Goal: Task Accomplishment & Management: Complete application form

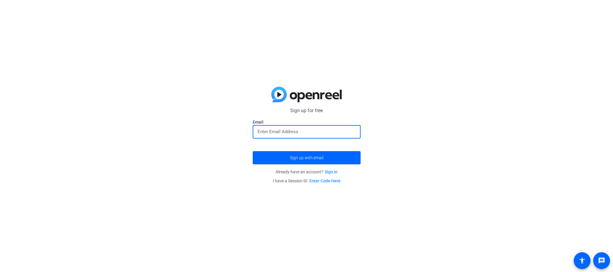
click at [286, 134] on input "email" at bounding box center [306, 131] width 98 height 7
type input "[PERSON_NAME][EMAIL_ADDRESS][PERSON_NAME][DOMAIN_NAME]"
click at [253, 151] on button "Sign up with email" at bounding box center [307, 157] width 108 height 13
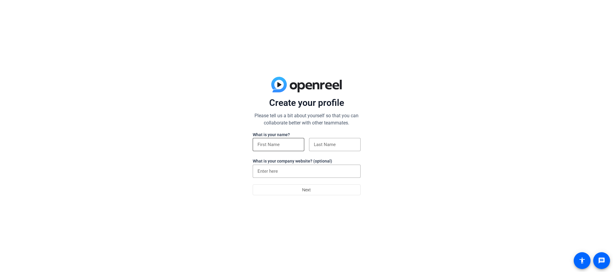
click at [275, 144] on input at bounding box center [278, 144] width 42 height 7
type input "Jaclyn"
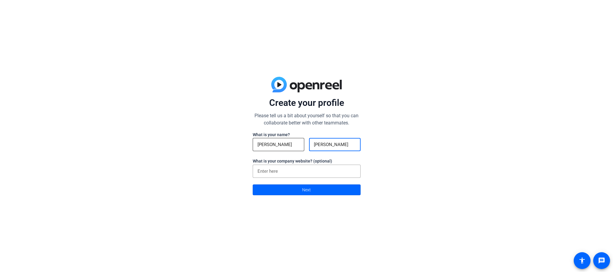
type input "Curtin"
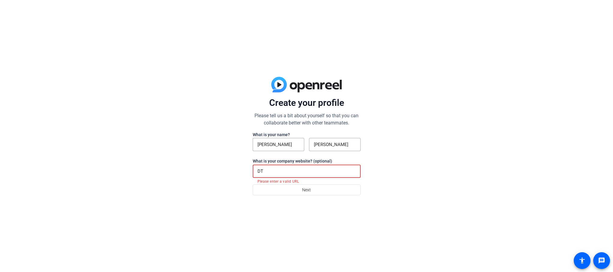
type input "D"
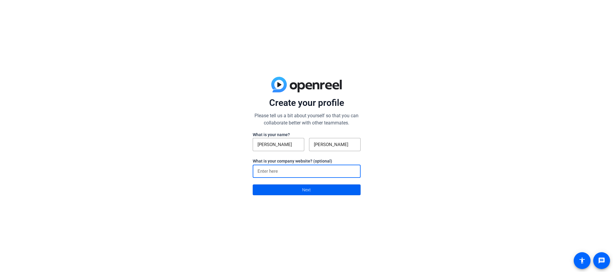
click at [296, 192] on span at bounding box center [306, 190] width 107 height 14
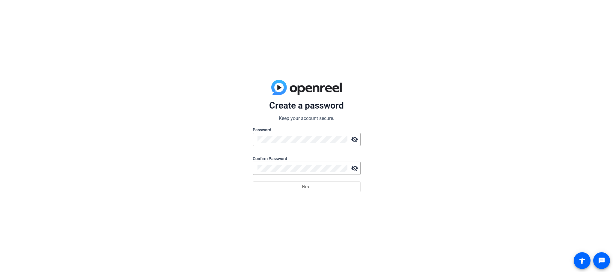
click at [315, 146] on div at bounding box center [307, 149] width 108 height 7
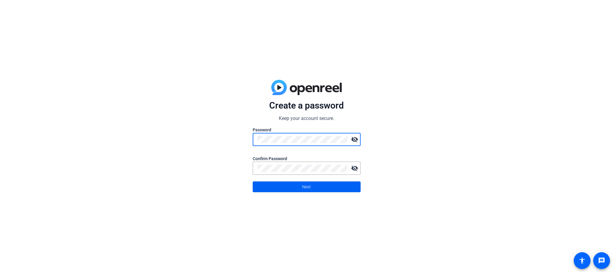
click at [302, 187] on span "Next" at bounding box center [306, 186] width 9 height 11
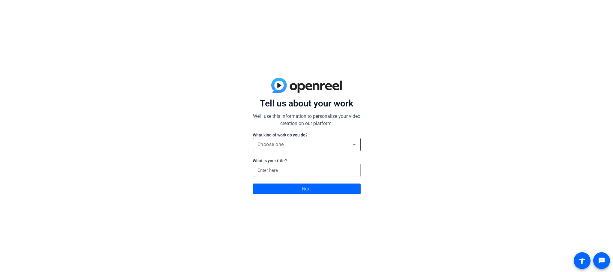
click at [295, 144] on div "Choose one" at bounding box center [304, 144] width 95 height 7
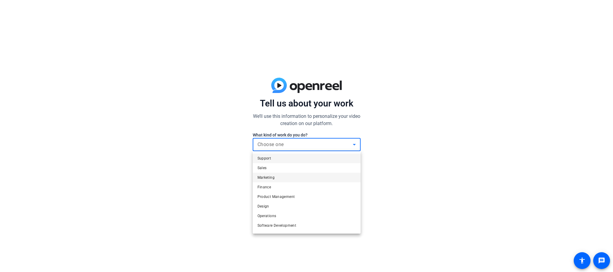
click at [288, 175] on mat-option "Marketing" at bounding box center [307, 178] width 108 height 10
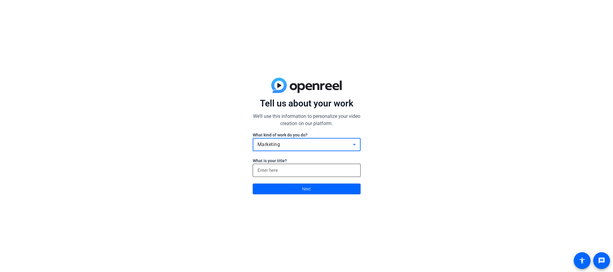
click at [296, 172] on input at bounding box center [306, 170] width 98 height 7
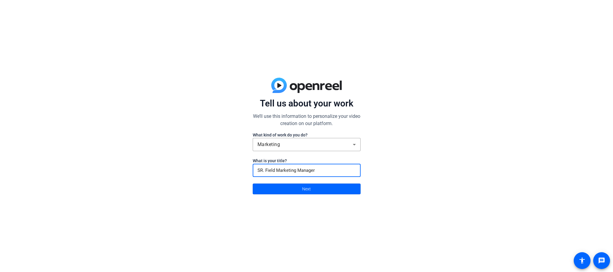
type input "SR. Field Marketing Manager"
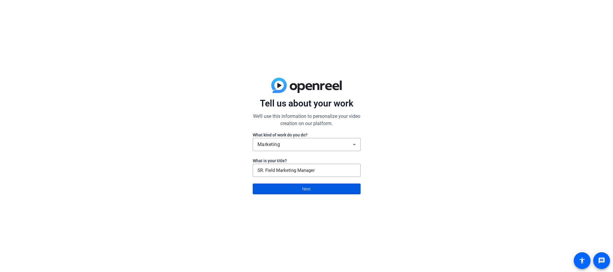
click at [300, 185] on span at bounding box center [306, 189] width 107 height 14
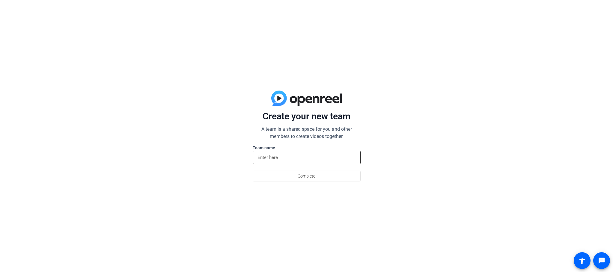
click at [319, 158] on input at bounding box center [306, 157] width 98 height 7
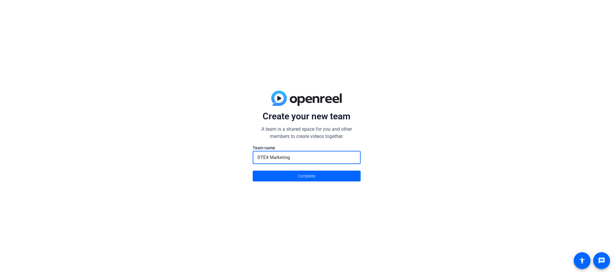
type input "DTEX Marketing"
click at [253, 171] on button "Complete" at bounding box center [307, 176] width 108 height 11
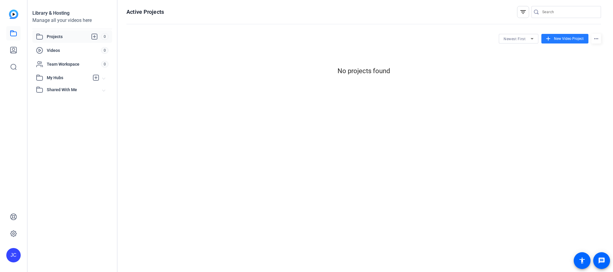
click at [547, 37] on mat-icon "add" at bounding box center [548, 38] width 7 height 7
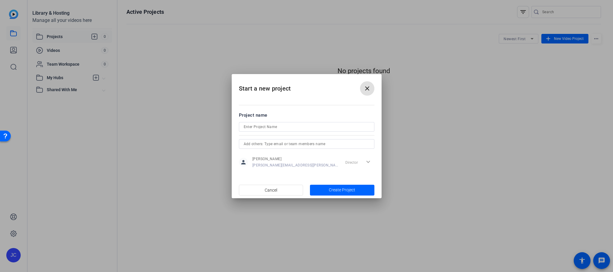
click at [298, 126] on input at bounding box center [307, 126] width 126 height 7
type input "Howard Holton DTEX NEXT Interview"
click at [316, 140] on input "text" at bounding box center [307, 143] width 126 height 7
type input "theresa.mickle@dtexsystems.com"
click at [335, 194] on span "button" at bounding box center [342, 190] width 64 height 14
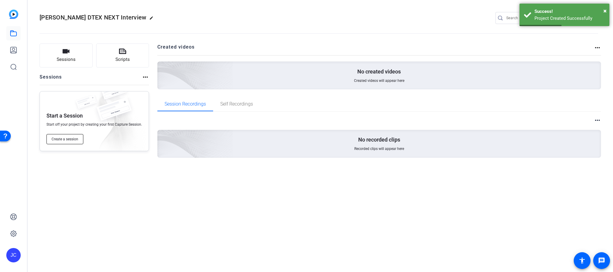
click at [61, 137] on span "Create a session" at bounding box center [65, 139] width 27 height 5
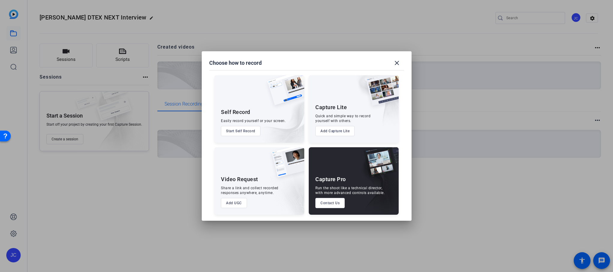
click at [231, 203] on button "Add UGC" at bounding box center [234, 203] width 26 height 10
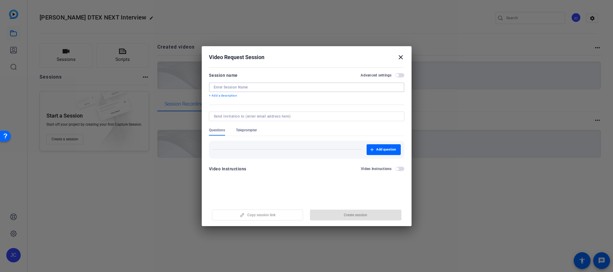
click at [243, 88] on input at bounding box center [307, 87] width 186 height 5
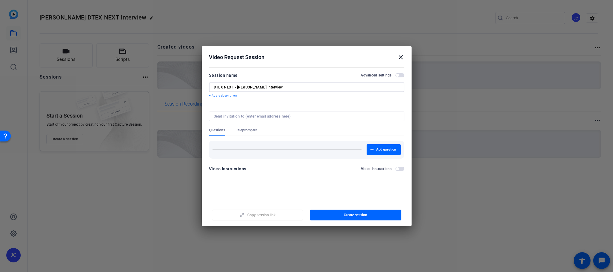
type input "DTEX NEXT - Howard Holton Interview"
click at [304, 121] on div at bounding box center [306, 124] width 195 height 7
click at [305, 118] on body "Accessibility Screen-Reader Guide, Feedback, and Issue Reporting | New window J…" at bounding box center [306, 136] width 613 height 272
type input "Theresa.mickle@dtexsystems.com"
click at [355, 217] on span "Create session" at bounding box center [355, 214] width 23 height 5
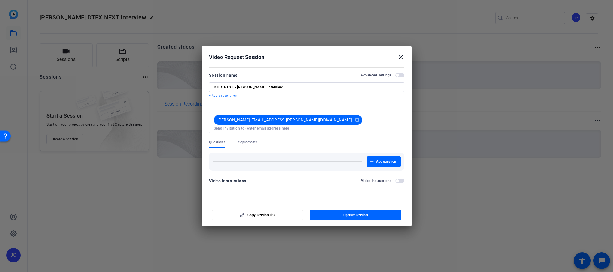
click at [255, 140] on span "Teleprompter" at bounding box center [246, 142] width 21 height 5
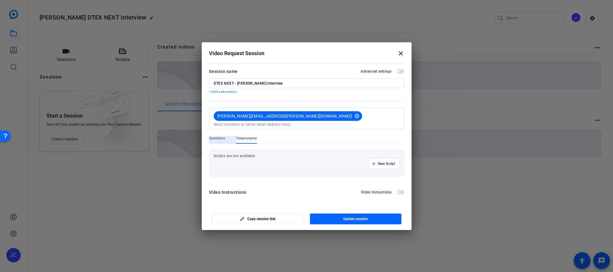
click at [214, 136] on span "Questions" at bounding box center [217, 138] width 16 height 5
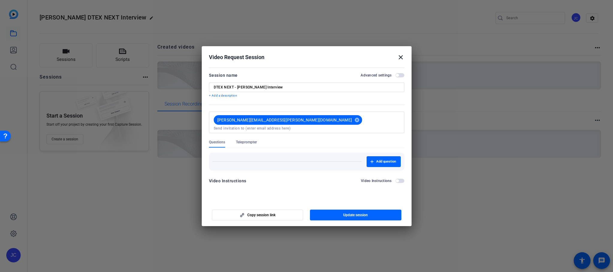
click at [400, 58] on mat-icon "close" at bounding box center [400, 57] width 7 height 7
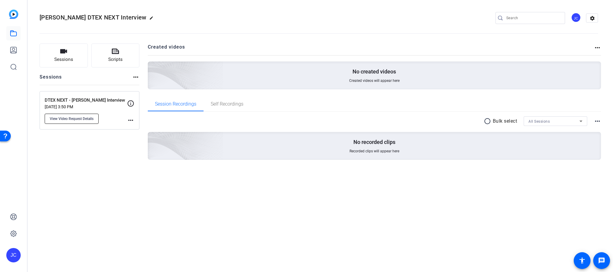
click at [70, 118] on button "View Video Request Details" at bounding box center [72, 119] width 54 height 10
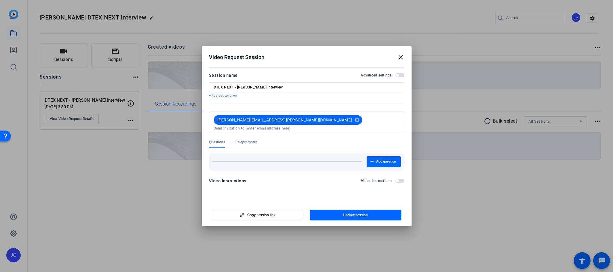
click at [400, 57] on mat-icon "close" at bounding box center [400, 57] width 7 height 7
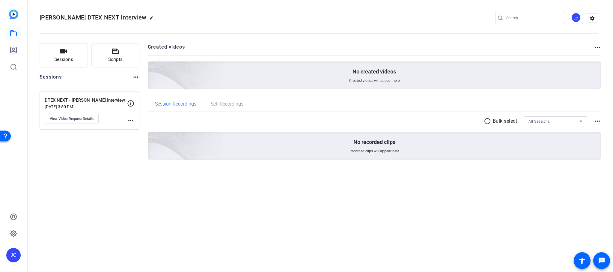
click at [82, 103] on p "DTEX NEXT - Howard Holton Interview" at bounding box center [86, 100] width 82 height 7
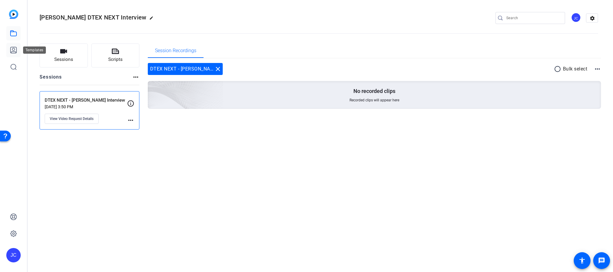
click at [10, 49] on icon at bounding box center [13, 50] width 6 height 6
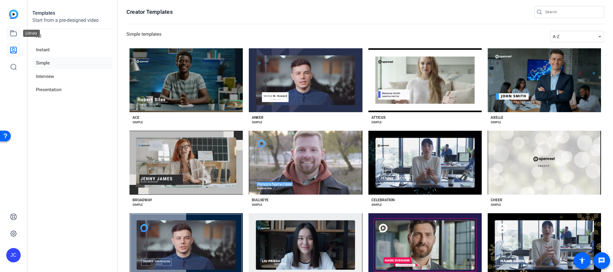
click at [11, 29] on link at bounding box center [13, 33] width 14 height 14
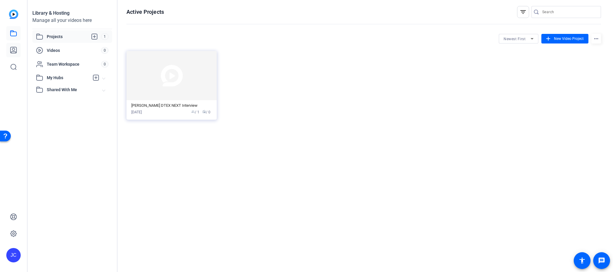
click at [8, 52] on link at bounding box center [13, 50] width 14 height 14
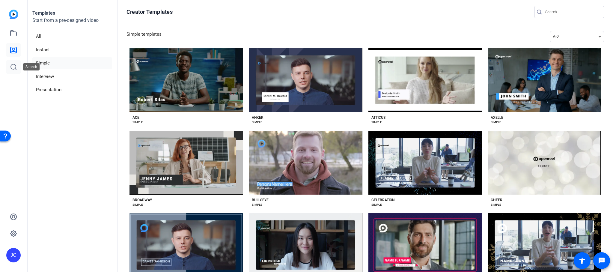
click at [12, 67] on icon at bounding box center [13, 66] width 7 height 7
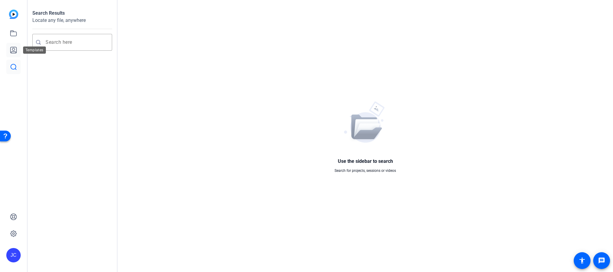
click at [13, 52] on icon at bounding box center [13, 49] width 7 height 7
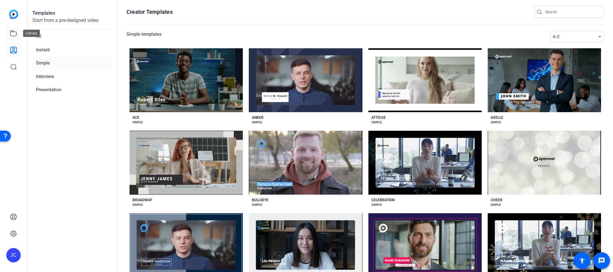
click at [16, 34] on icon at bounding box center [13, 33] width 7 height 7
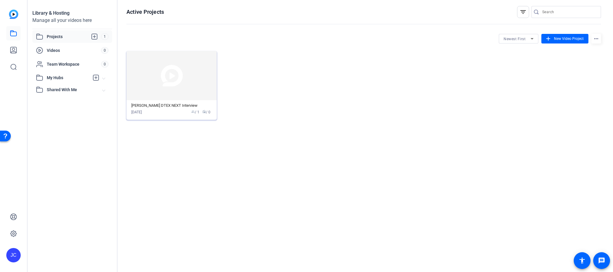
click at [157, 102] on mat-card-content "Howard Holton DTEX NEXT Interview Sep 03, 2025 group / 1 radio / 0" at bounding box center [171, 109] width 90 height 19
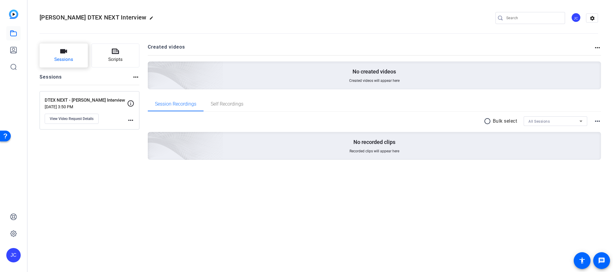
click at [63, 56] on span "Sessions" at bounding box center [63, 59] width 19 height 7
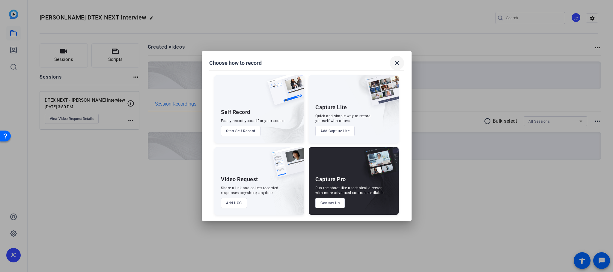
click at [394, 64] on mat-icon "close" at bounding box center [396, 62] width 7 height 7
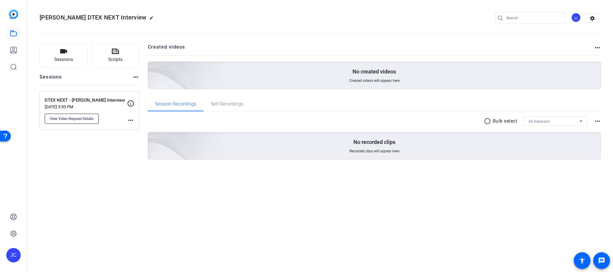
click at [77, 114] on button "View Video Request Details" at bounding box center [72, 119] width 54 height 10
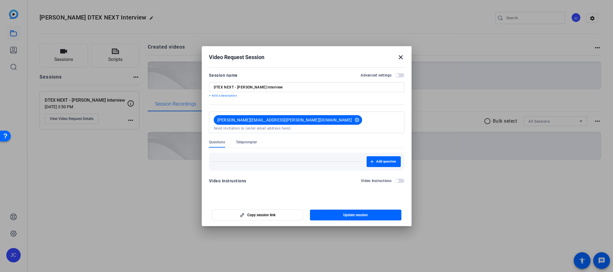
click at [405, 62] on h2 "Video Request Session close" at bounding box center [307, 55] width 210 height 19
click at [402, 59] on mat-icon "close" at bounding box center [400, 57] width 7 height 7
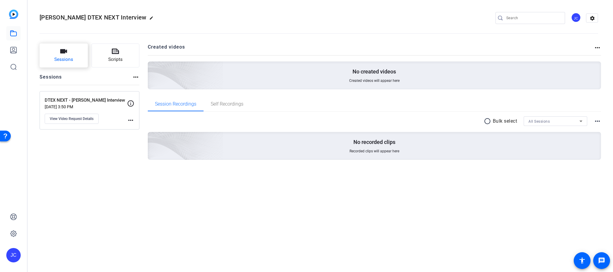
click at [75, 57] on button "Sessions" at bounding box center [64, 55] width 48 height 24
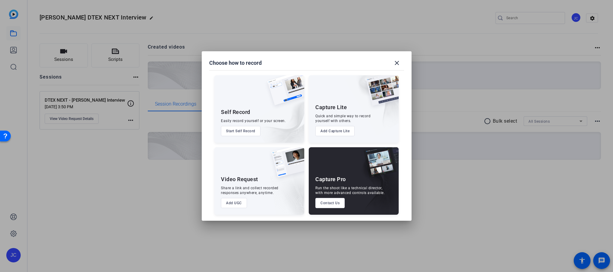
click at [335, 204] on button "Contact Us" at bounding box center [329, 203] width 29 height 10
click at [330, 203] on button "Contact Us" at bounding box center [329, 203] width 29 height 10
click at [399, 62] on mat-icon "close" at bounding box center [396, 62] width 7 height 7
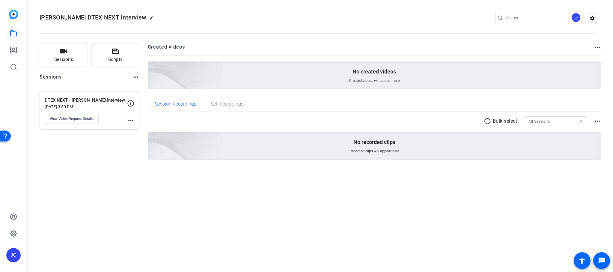
click at [85, 110] on div "DTEX NEXT - Howard Holton Interview Sep 03, 2025 @ 3:50 PM View Video Request D…" at bounding box center [86, 110] width 82 height 27
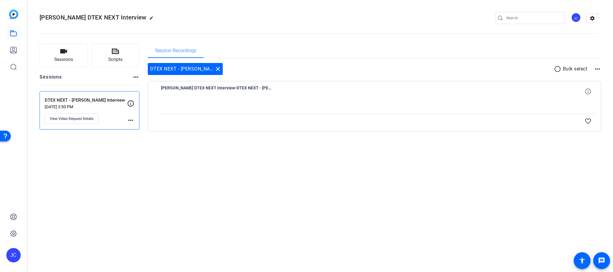
click at [108, 106] on p "Sep 03, 2025 @ 3:50 PM" at bounding box center [86, 106] width 82 height 5
click at [113, 57] on span "Scripts" at bounding box center [115, 59] width 14 height 7
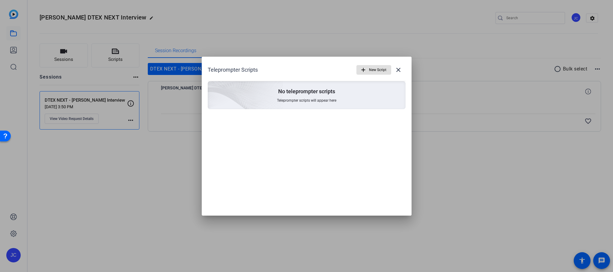
click at [51, 55] on div at bounding box center [306, 136] width 613 height 272
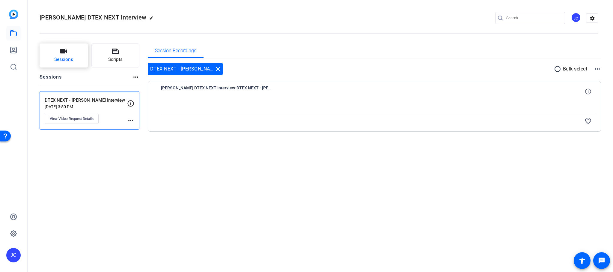
click at [46, 55] on button "Sessions" at bounding box center [64, 55] width 48 height 24
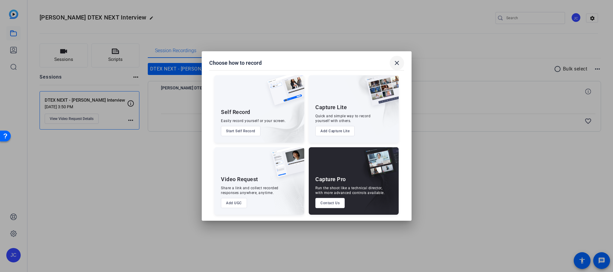
click at [400, 64] on span at bounding box center [397, 63] width 14 height 14
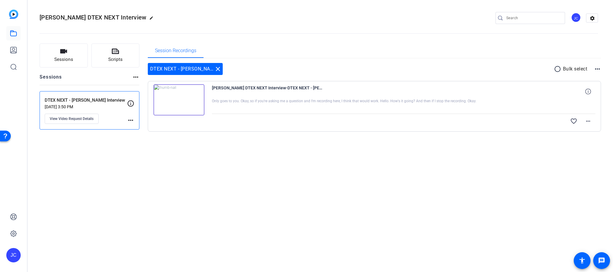
click at [200, 102] on img at bounding box center [178, 99] width 51 height 31
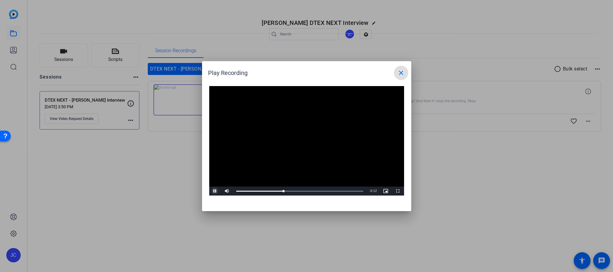
click at [212, 191] on span "Video Player" at bounding box center [215, 191] width 12 height 0
click at [399, 73] on mat-icon "close" at bounding box center [400, 72] width 7 height 7
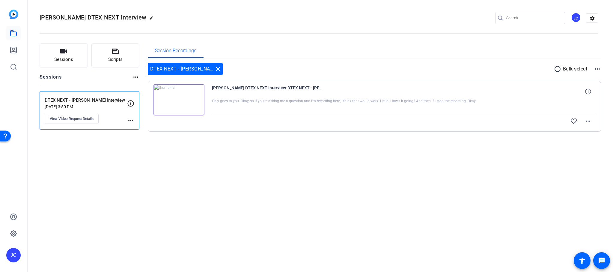
click at [307, 96] on span "Theresa-Howard Holton DTEX NEXT Interview-DTEX NEXT - Howard Holton Interview-1…" at bounding box center [267, 91] width 111 height 14
click at [304, 91] on span "Theresa-Howard Holton DTEX NEXT Interview-DTEX NEXT - Howard Holton Interview-1…" at bounding box center [267, 91] width 111 height 14
click at [304, 88] on span "Theresa-Howard Holton DTEX NEXT Interview-DTEX NEXT - Howard Holton Interview-1…" at bounding box center [267, 91] width 111 height 14
click at [583, 89] on span at bounding box center [588, 91] width 14 height 14
click at [254, 108] on div at bounding box center [404, 106] width 384 height 15
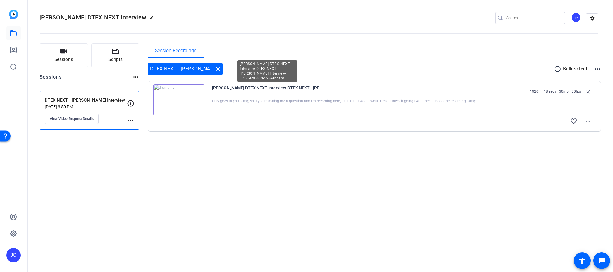
click at [224, 94] on span "Theresa-Howard Holton DTEX NEXT Interview-DTEX NEXT - Howard Holton Interview-1…" at bounding box center [267, 91] width 111 height 14
click at [587, 118] on mat-icon "more_horiz" at bounding box center [587, 120] width 7 height 7
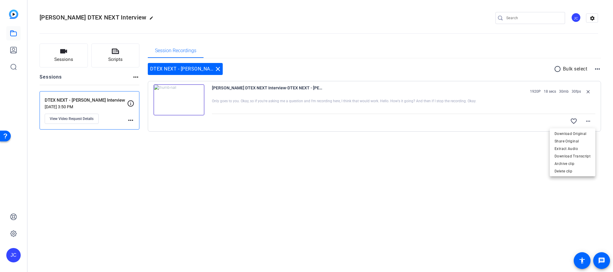
click at [433, 156] on div at bounding box center [306, 136] width 613 height 272
click at [88, 121] on span "View Video Request Details" at bounding box center [72, 118] width 44 height 5
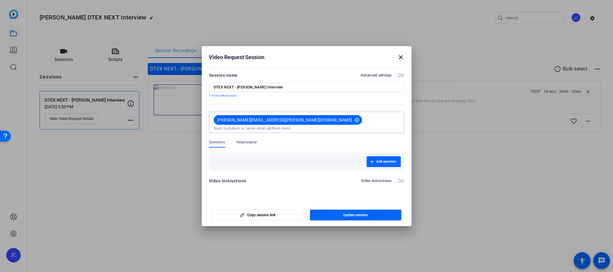
click at [312, 126] on input at bounding box center [307, 128] width 186 height 5
type input "e"
click at [402, 58] on mat-icon "close" at bounding box center [400, 57] width 7 height 7
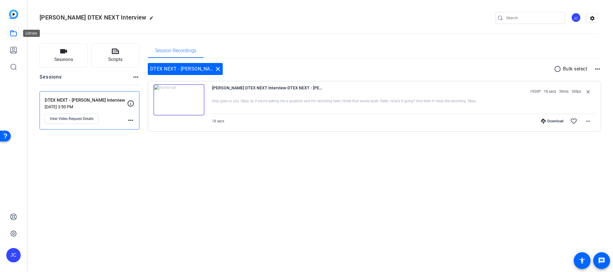
click at [14, 37] on icon at bounding box center [13, 33] width 7 height 7
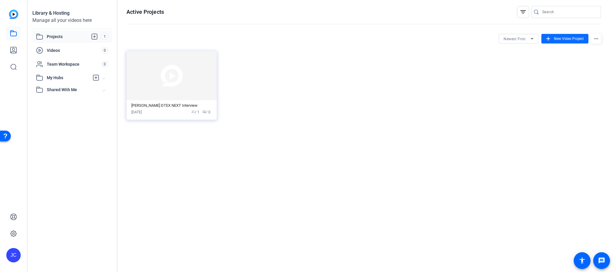
click at [557, 37] on span "New Video Project" at bounding box center [569, 38] width 30 height 5
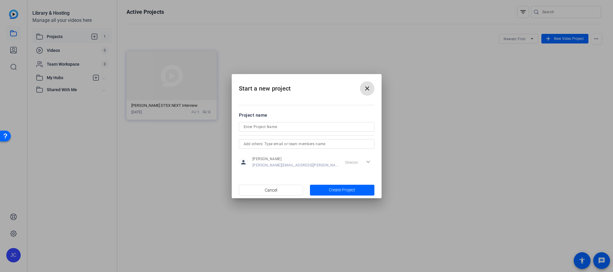
click at [312, 122] on div at bounding box center [307, 127] width 126 height 10
type input "h"
type input "Howard Holton - DTEX NEXT Interview"
click at [328, 143] on input "text" at bounding box center [307, 143] width 126 height 7
click at [306, 191] on div "Cancel Create Project" at bounding box center [306, 190] width 135 height 11
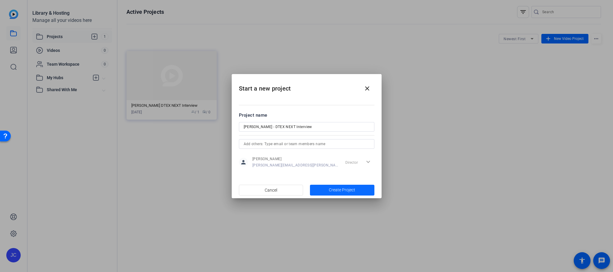
click at [332, 184] on span "button" at bounding box center [342, 190] width 64 height 14
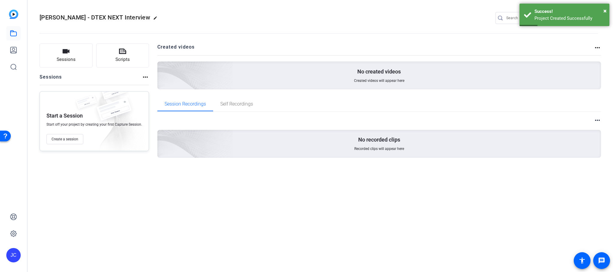
drag, startPoint x: 62, startPoint y: 137, endPoint x: 79, endPoint y: 125, distance: 20.9
click at [79, 125] on div "Start a Session Start off your project by creating your first Capture Session. …" at bounding box center [94, 121] width 109 height 60
click at [70, 139] on span "Create a session" at bounding box center [65, 139] width 27 height 5
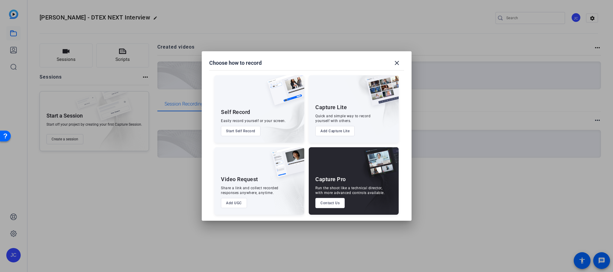
click at [236, 203] on button "Add UGC" at bounding box center [234, 203] width 26 height 10
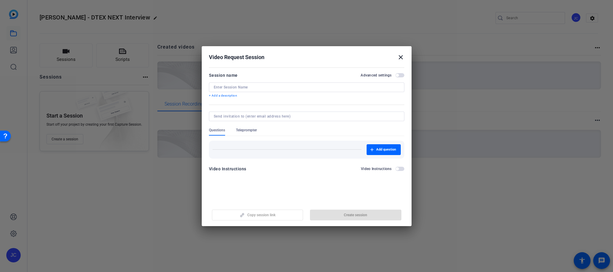
click at [265, 114] on input at bounding box center [305, 116] width 183 height 5
click at [261, 166] on div "Video Instructions Video Instructions" at bounding box center [306, 168] width 195 height 7
click at [247, 150] on div "Add question" at bounding box center [306, 149] width 188 height 11
click at [241, 169] on div "Video Instructions" at bounding box center [227, 168] width 37 height 7
click at [399, 168] on span "button" at bounding box center [399, 169] width 9 height 4
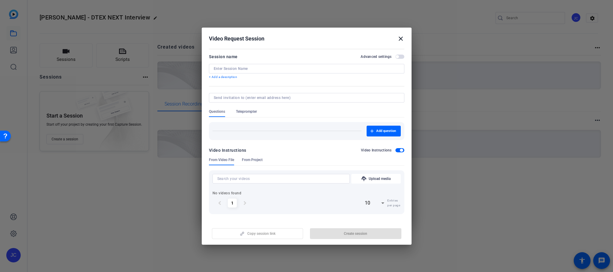
click at [254, 160] on span "From Project" at bounding box center [252, 159] width 21 height 5
click at [224, 160] on span "From Video File" at bounding box center [221, 159] width 25 height 5
click at [400, 150] on span "button" at bounding box center [401, 150] width 3 height 3
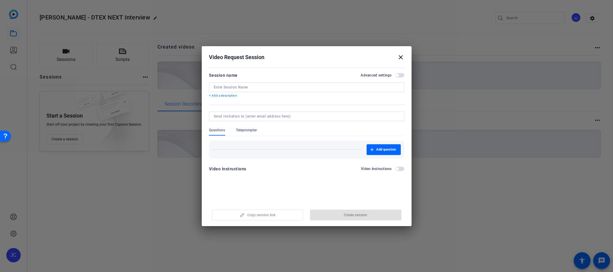
click at [265, 113] on div at bounding box center [307, 116] width 186 height 10
click at [247, 133] on span "Teleprompter" at bounding box center [246, 132] width 21 height 8
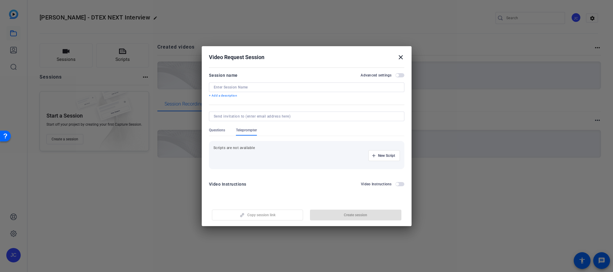
click at [214, 130] on span "Questions" at bounding box center [217, 130] width 16 height 5
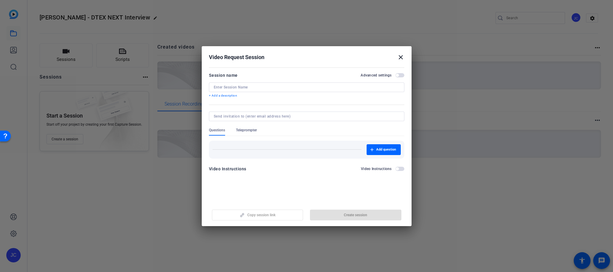
click at [231, 96] on p "+ Add a description" at bounding box center [306, 95] width 195 height 5
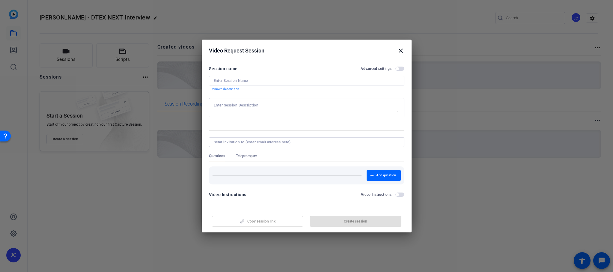
click at [236, 104] on textarea at bounding box center [307, 108] width 186 height 10
click at [249, 81] on input at bounding box center [307, 80] width 186 height 5
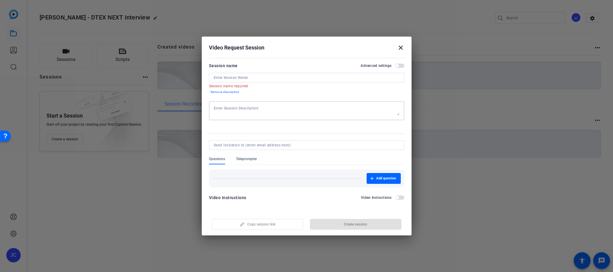
click at [233, 107] on textarea at bounding box center [307, 111] width 186 height 10
type textarea "Howard, Talk to you shortly, will give you details and instructions for recordi…"
click at [218, 80] on input at bounding box center [307, 77] width 186 height 5
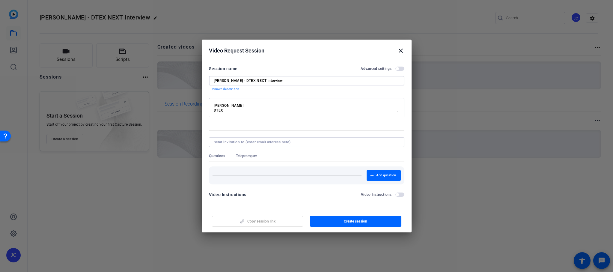
type input "Howard Holton - DTEX NEXT Interview"
click at [267, 143] on input at bounding box center [305, 142] width 183 height 5
paste input "howard.holton@gigaom.com"
type input "howard.holton@gigaom.com"
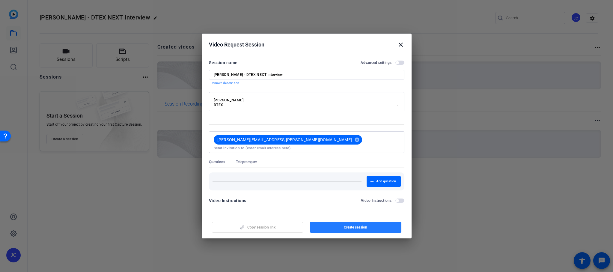
click at [339, 220] on span "button" at bounding box center [355, 227] width 91 height 14
click at [299, 146] on input at bounding box center [307, 148] width 186 height 5
click at [401, 47] on mat-icon "close" at bounding box center [400, 44] width 7 height 7
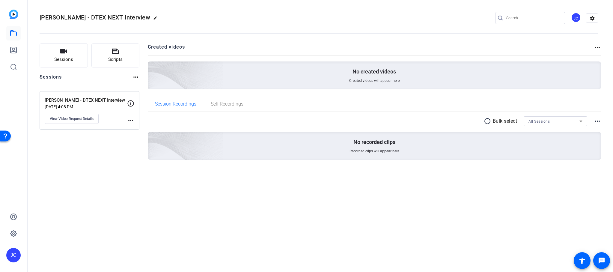
click at [129, 118] on mat-icon "more_horiz" at bounding box center [130, 120] width 7 height 7
drag, startPoint x: 98, startPoint y: 119, endPoint x: 106, endPoint y: 106, distance: 15.8
click at [106, 106] on div at bounding box center [306, 136] width 613 height 272
click at [95, 112] on div "Howard Holton - DTEX NEXT Interview Sep 03, 2025 @ 4:08 PM View Video Request D…" at bounding box center [86, 110] width 82 height 27
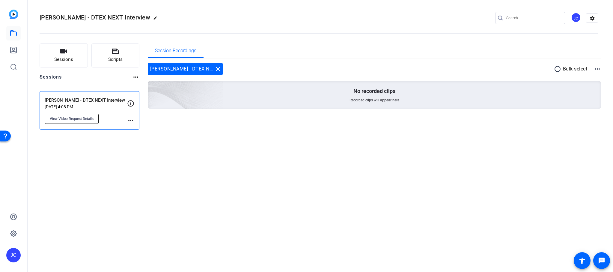
click at [78, 118] on span "View Video Request Details" at bounding box center [72, 118] width 44 height 5
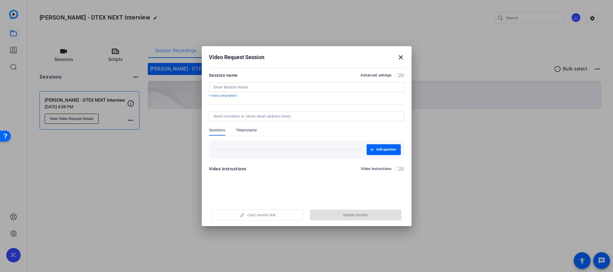
type input "Howard Holton - DTEX NEXT Interview"
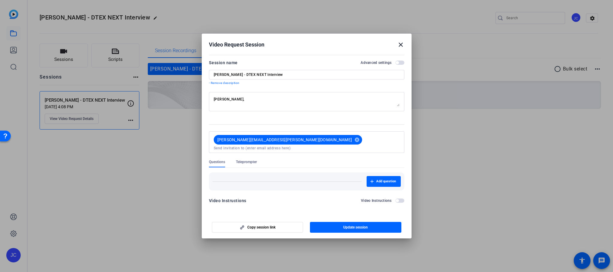
scroll to position [4, 0]
click at [402, 47] on mat-icon "close" at bounding box center [400, 44] width 7 height 7
